Goal: Complete application form: Complete application form

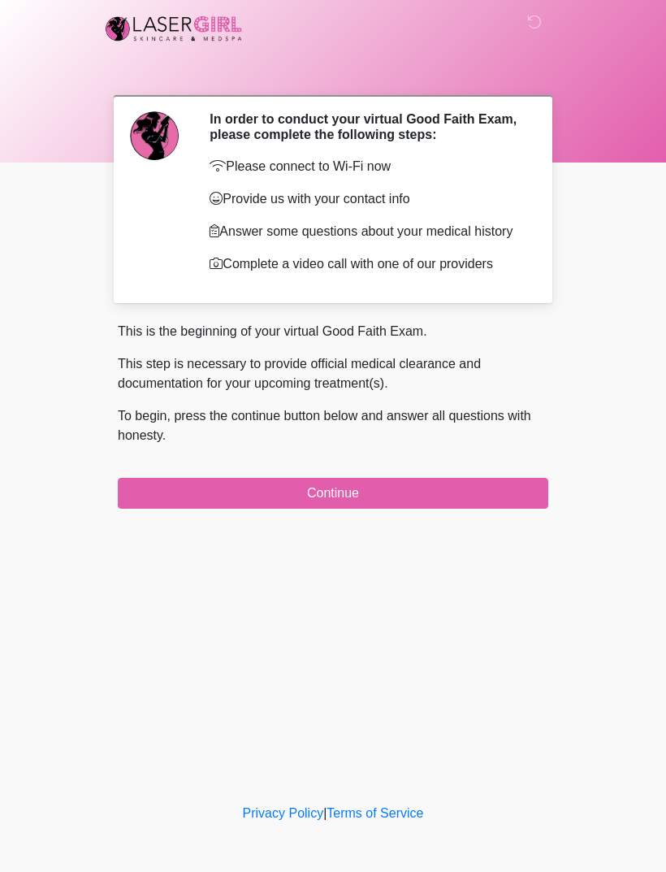
click at [457, 493] on div "This is the beginning of your virtual Good Faith Exam. This step is necessary t…" at bounding box center [333, 415] width 431 height 187
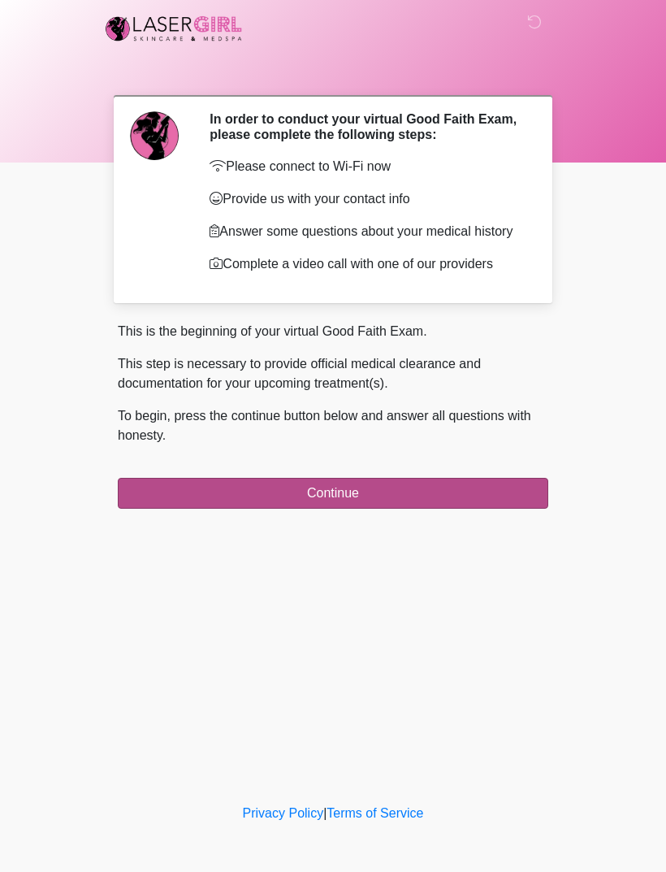
click at [439, 509] on button "Continue" at bounding box center [333, 493] width 431 height 31
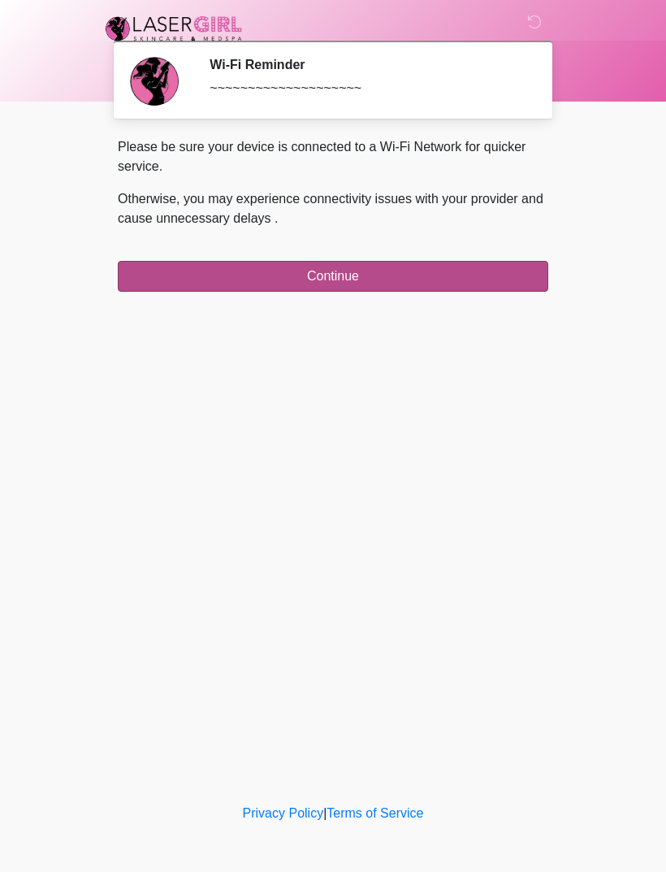
click at [462, 275] on button "Continue" at bounding box center [333, 276] width 431 height 31
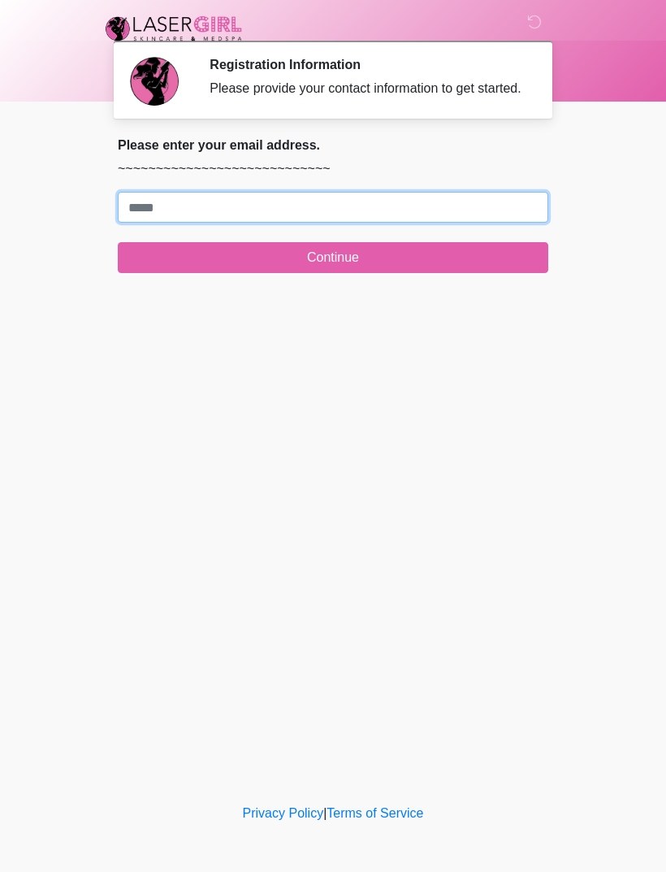
click at [353, 223] on input "Where should we email your treatment plan?" at bounding box center [333, 207] width 431 height 31
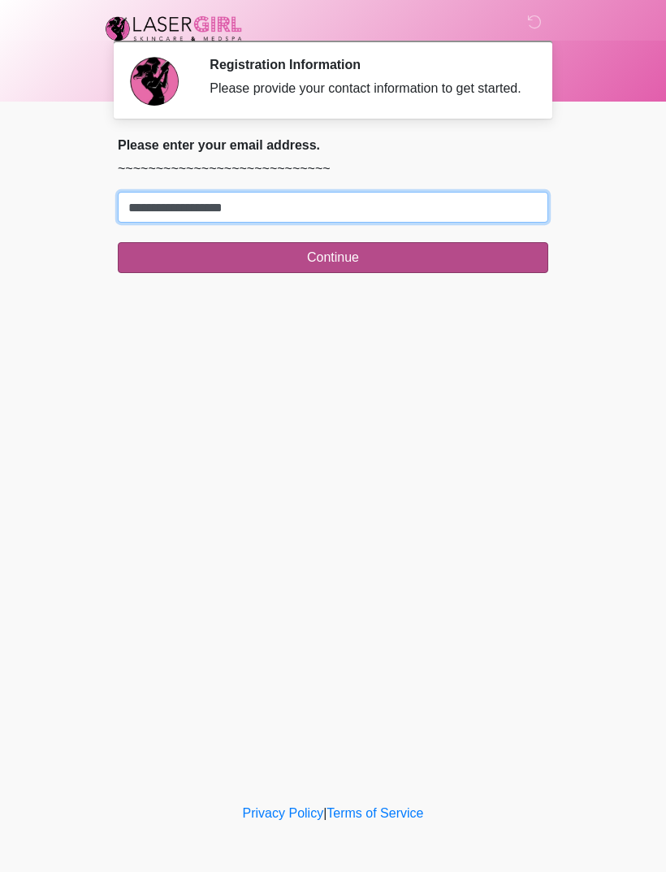
type input "**********"
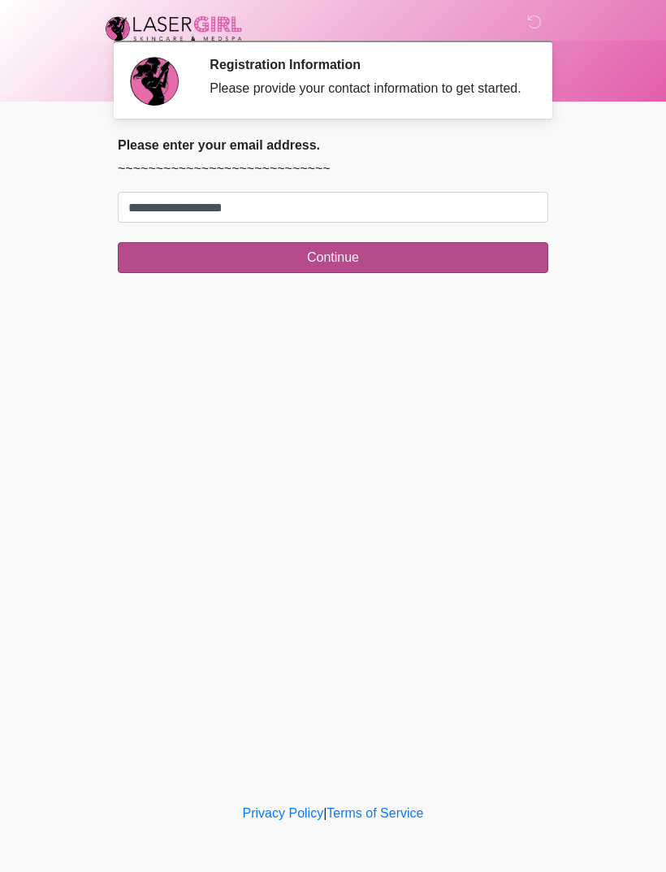
click at [369, 264] on button "Continue" at bounding box center [333, 257] width 431 height 31
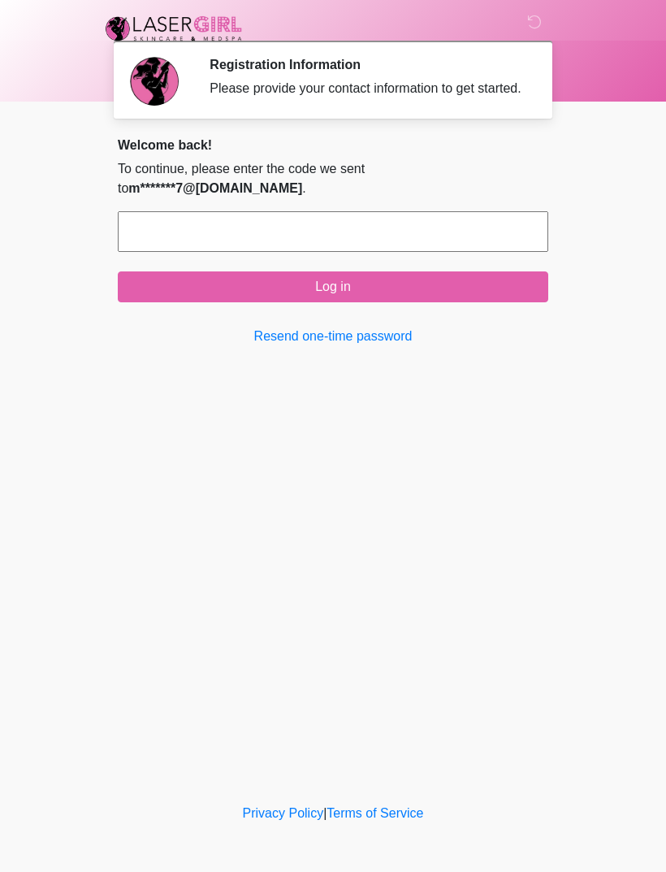
click at [6, 660] on body "‎ ‎ Registration Information Please provide your contact information to get sta…" at bounding box center [333, 436] width 666 height 872
click at [403, 249] on input "text" at bounding box center [333, 231] width 431 height 41
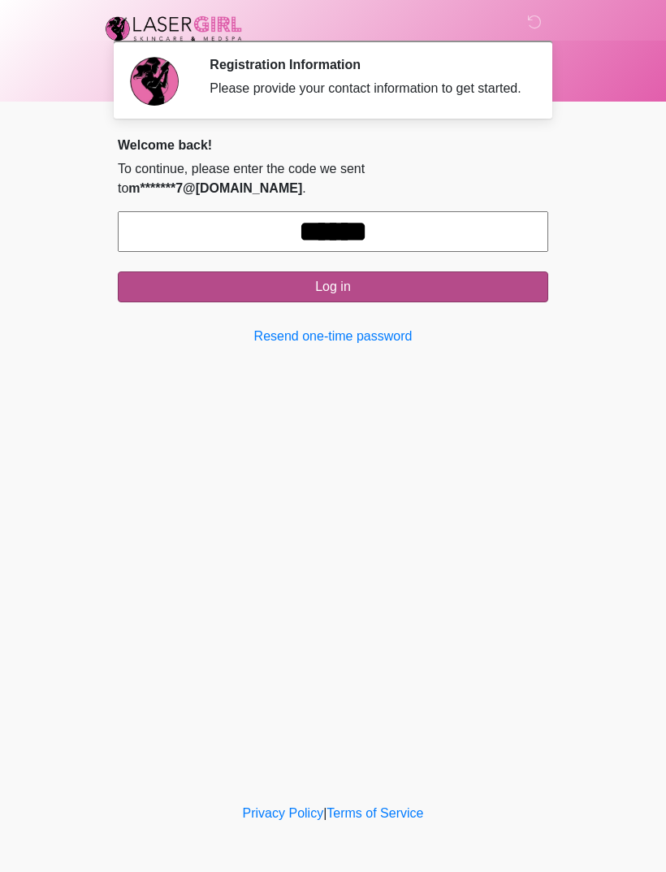
type input "******"
click at [443, 302] on button "Log in" at bounding box center [333, 286] width 431 height 31
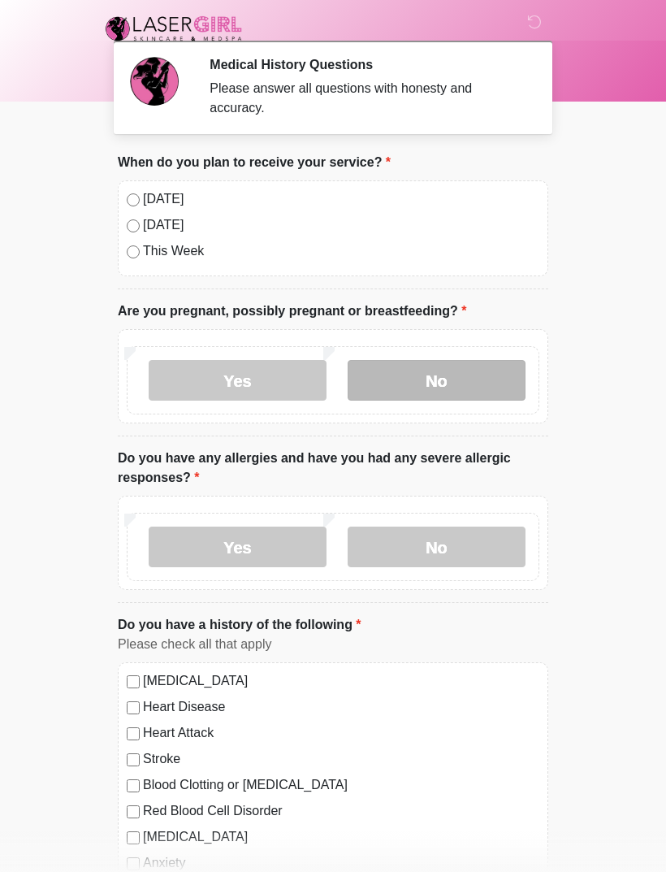
click at [433, 373] on label "No" at bounding box center [437, 380] width 178 height 41
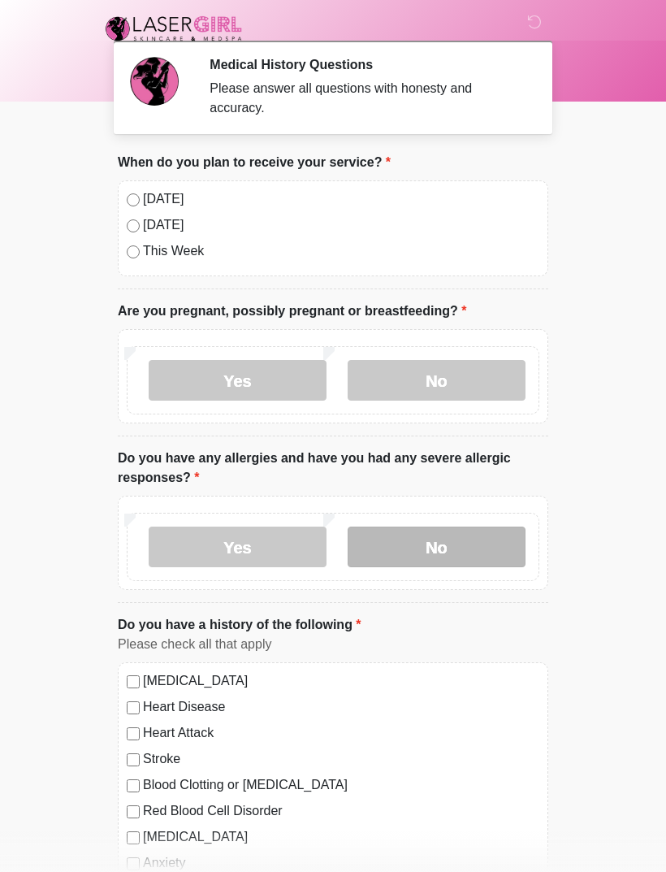
click at [476, 539] on label "No" at bounding box center [437, 546] width 178 height 41
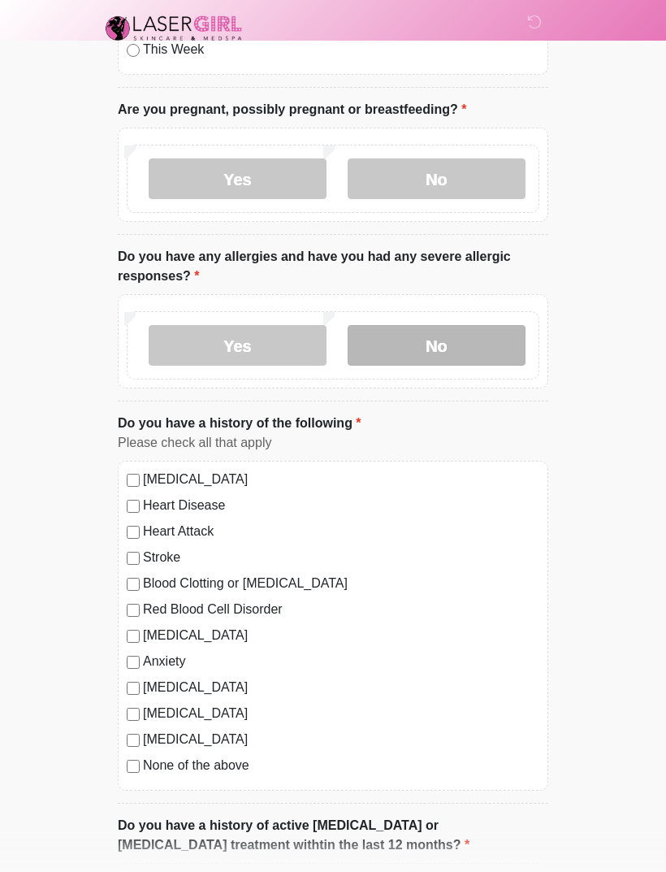
scroll to position [197, 0]
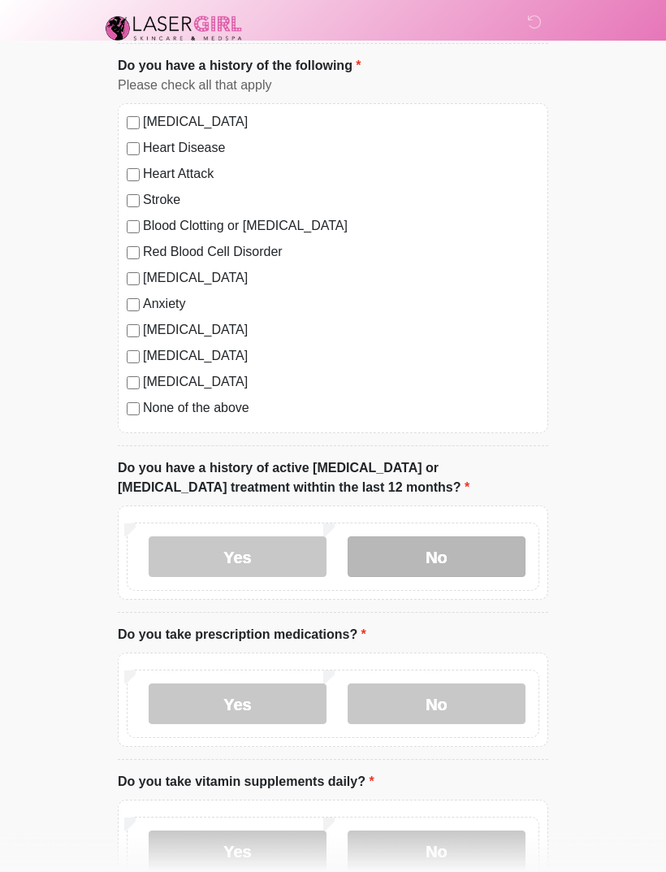
click at [474, 546] on label "No" at bounding box center [437, 557] width 178 height 41
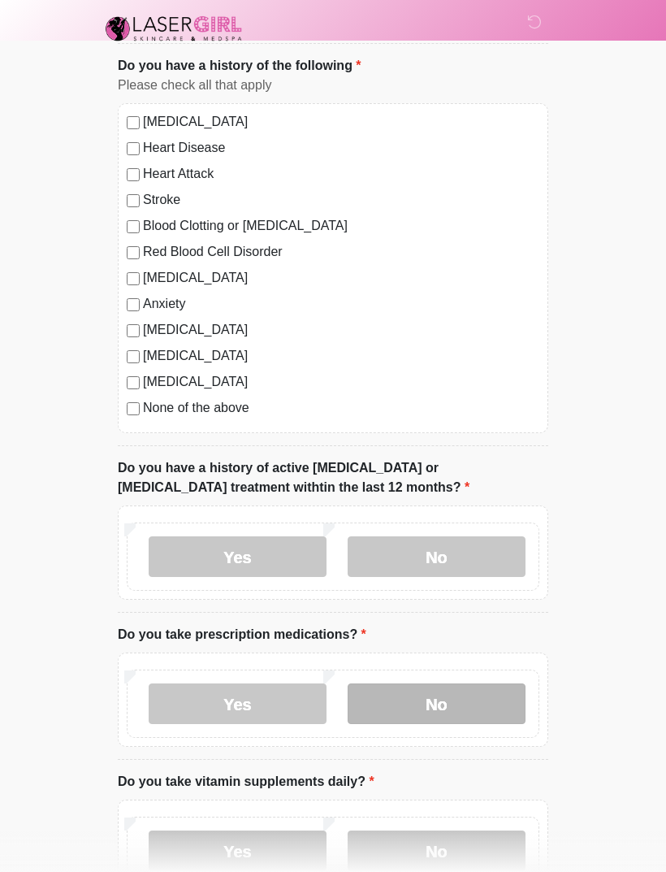
click at [477, 720] on label "No" at bounding box center [437, 703] width 178 height 41
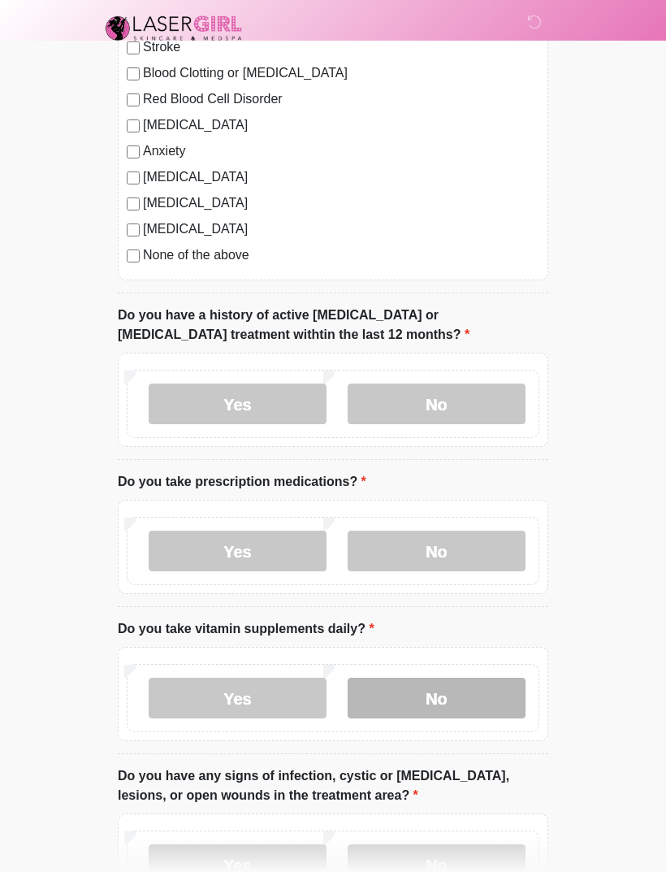
click at [470, 703] on label "No" at bounding box center [437, 698] width 178 height 41
click at [459, 857] on label "No" at bounding box center [437, 864] width 178 height 41
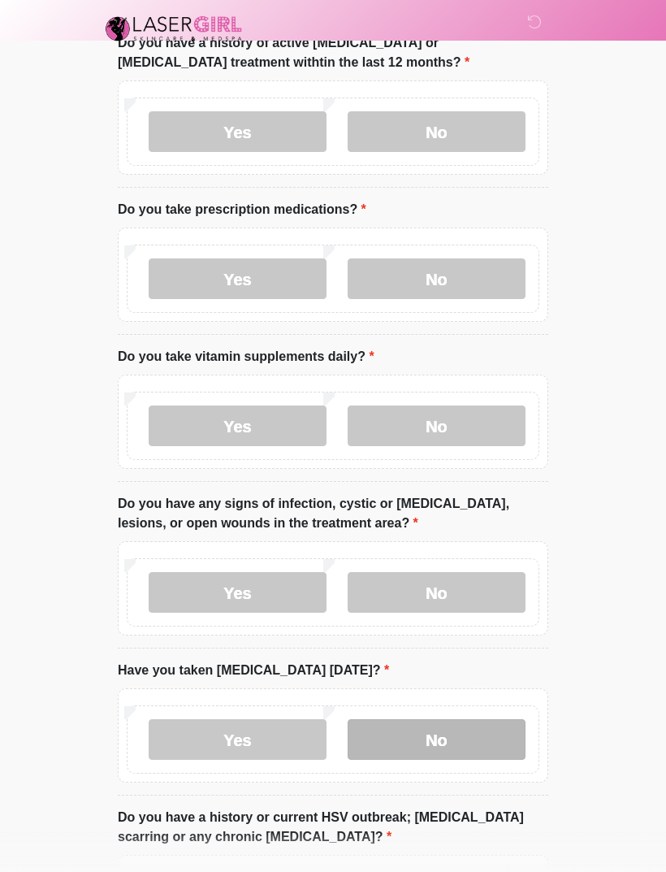
click at [480, 732] on label "No" at bounding box center [437, 739] width 178 height 41
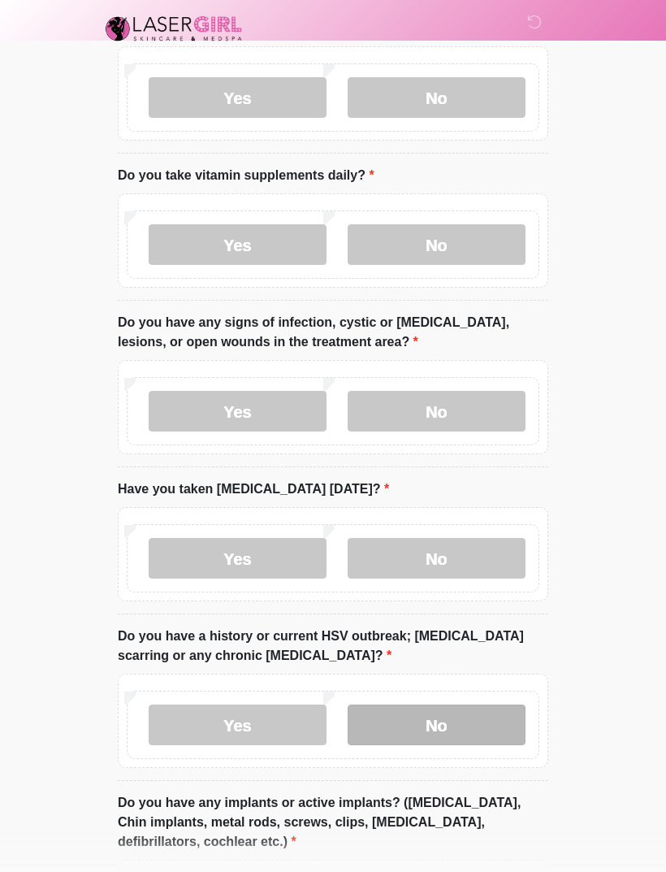
click at [468, 727] on label "No" at bounding box center [437, 724] width 178 height 41
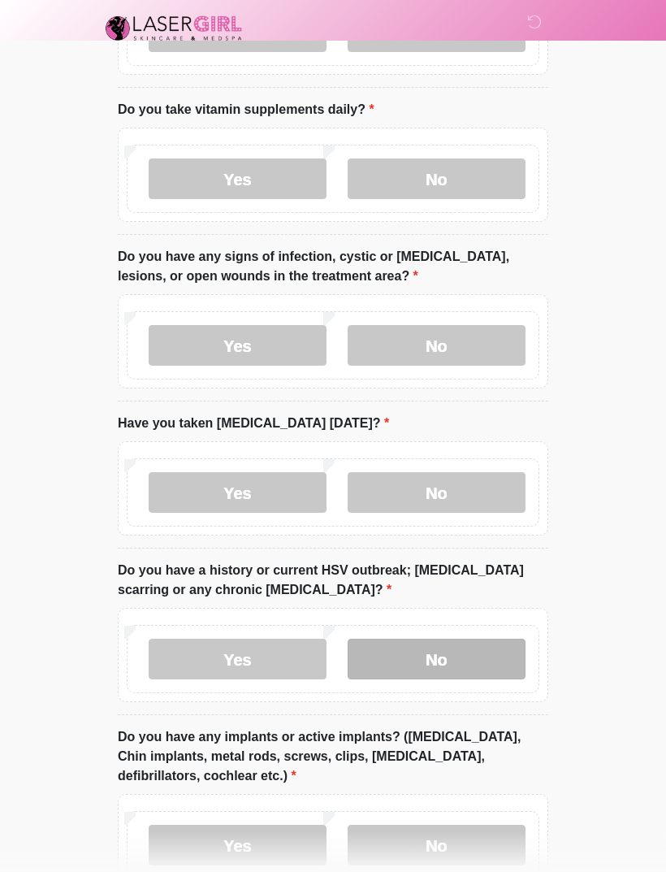
scroll to position [1335, 0]
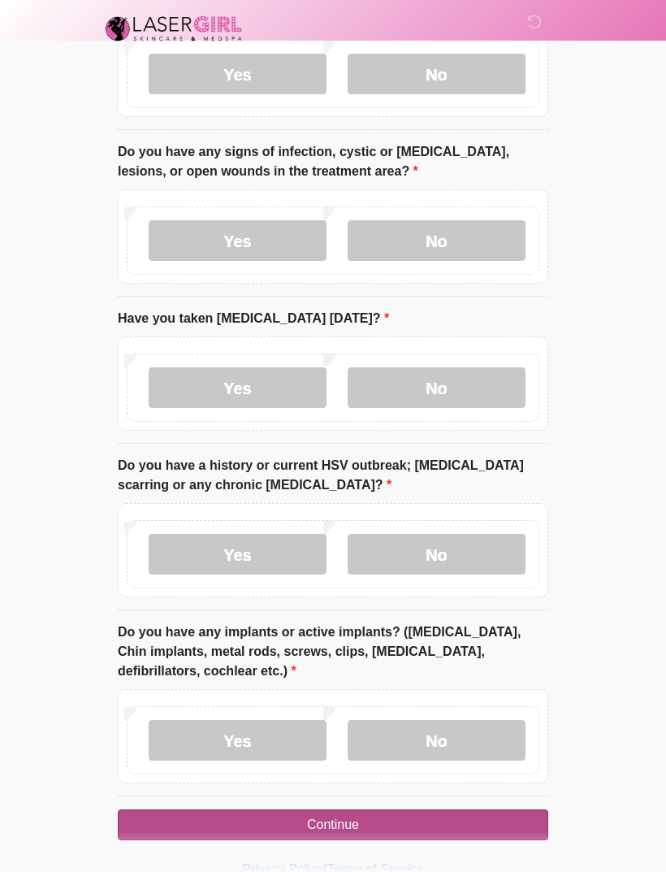
click at [412, 827] on button "Continue" at bounding box center [333, 824] width 431 height 31
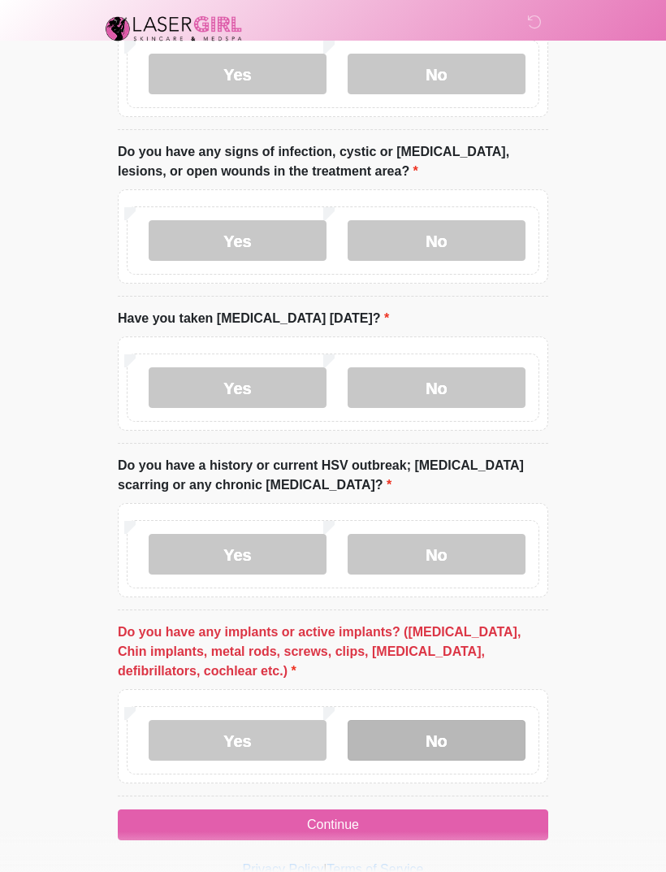
click at [470, 734] on label "No" at bounding box center [437, 740] width 178 height 41
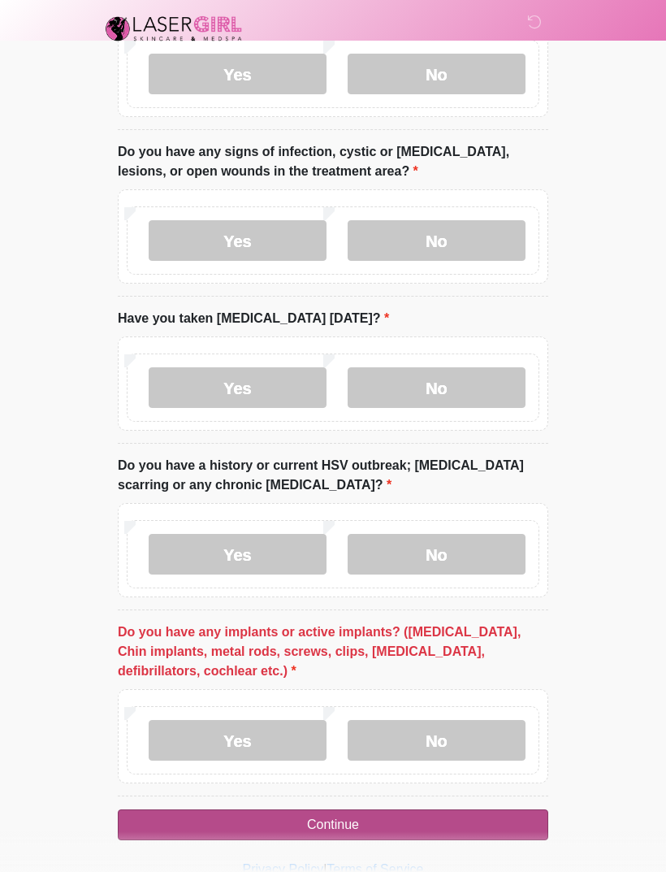
click at [427, 820] on button "Continue" at bounding box center [333, 824] width 431 height 31
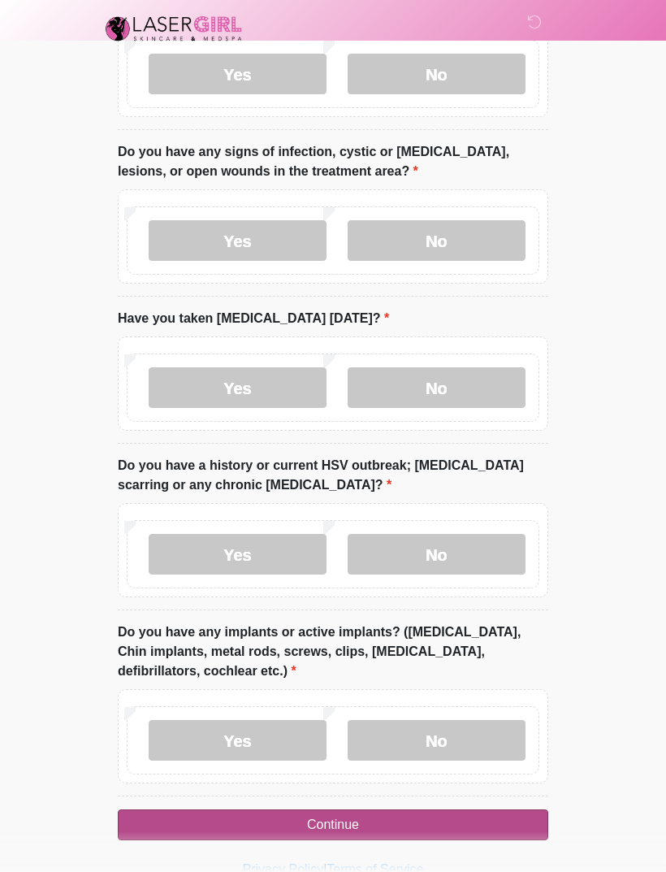
click at [422, 809] on button "Continue" at bounding box center [333, 824] width 431 height 31
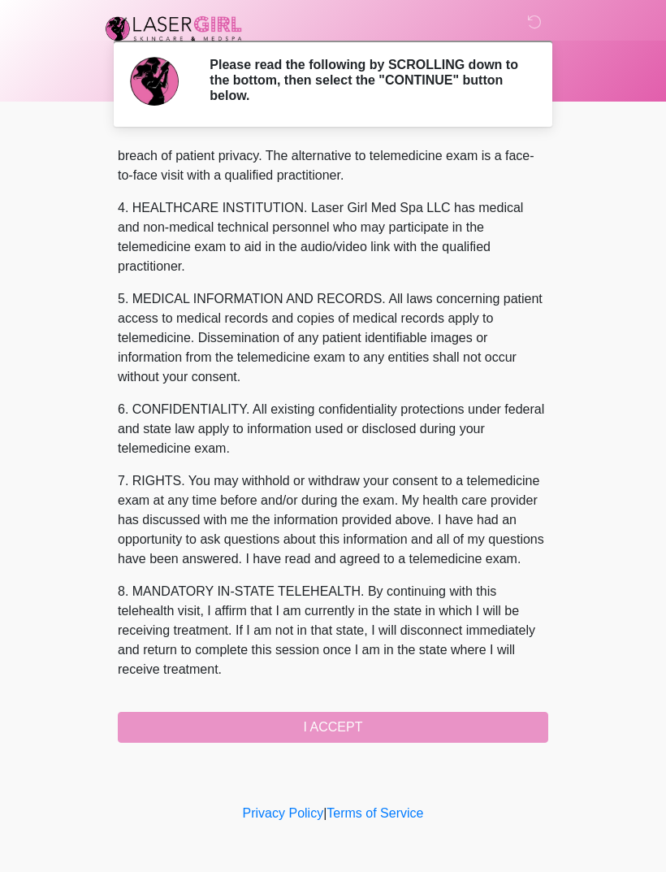
scroll to position [435, 0]
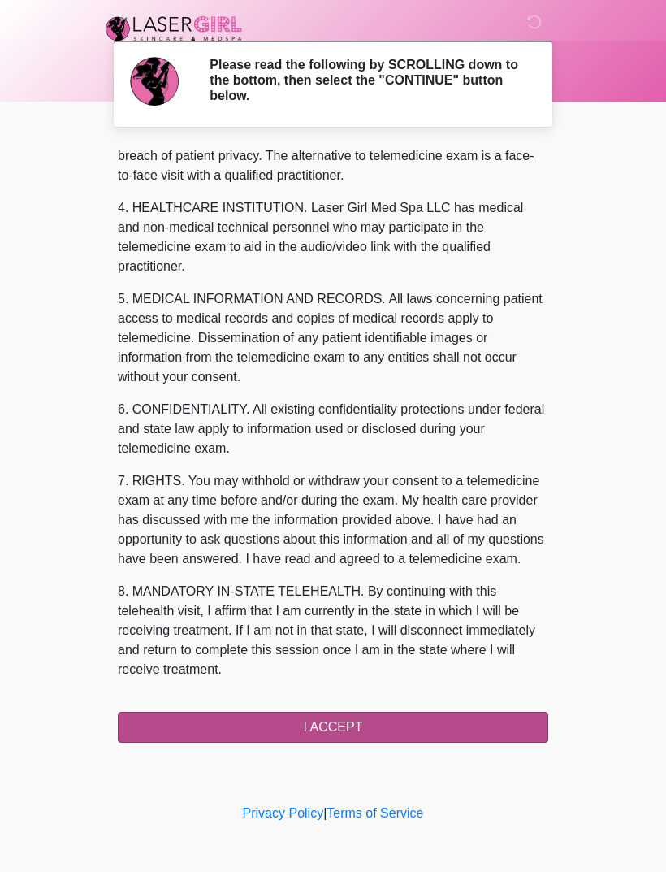
click at [400, 725] on button "I ACCEPT" at bounding box center [333, 727] width 431 height 31
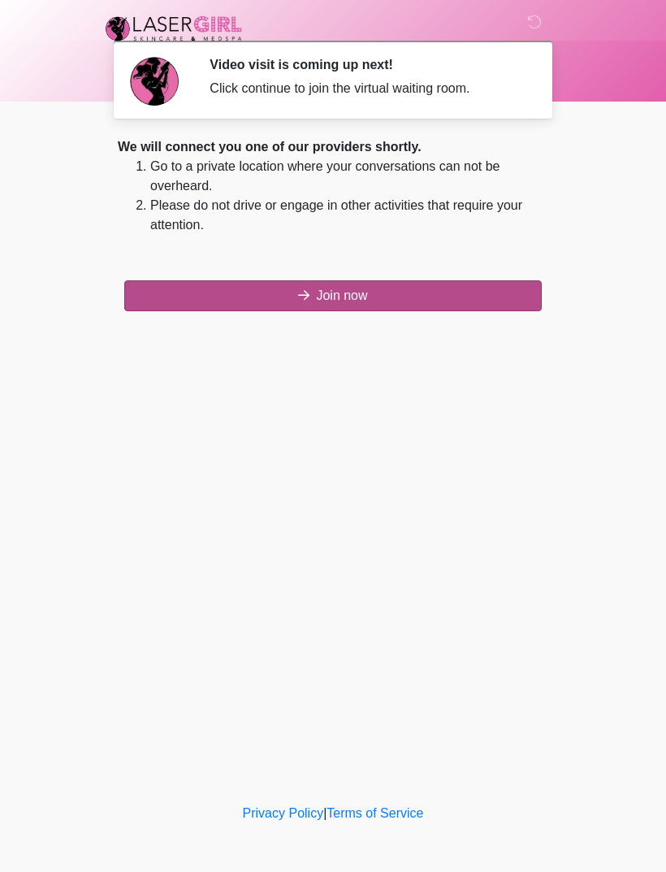
click at [403, 298] on button "Join now" at bounding box center [333, 295] width 418 height 31
